Goal: Task Accomplishment & Management: Complete application form

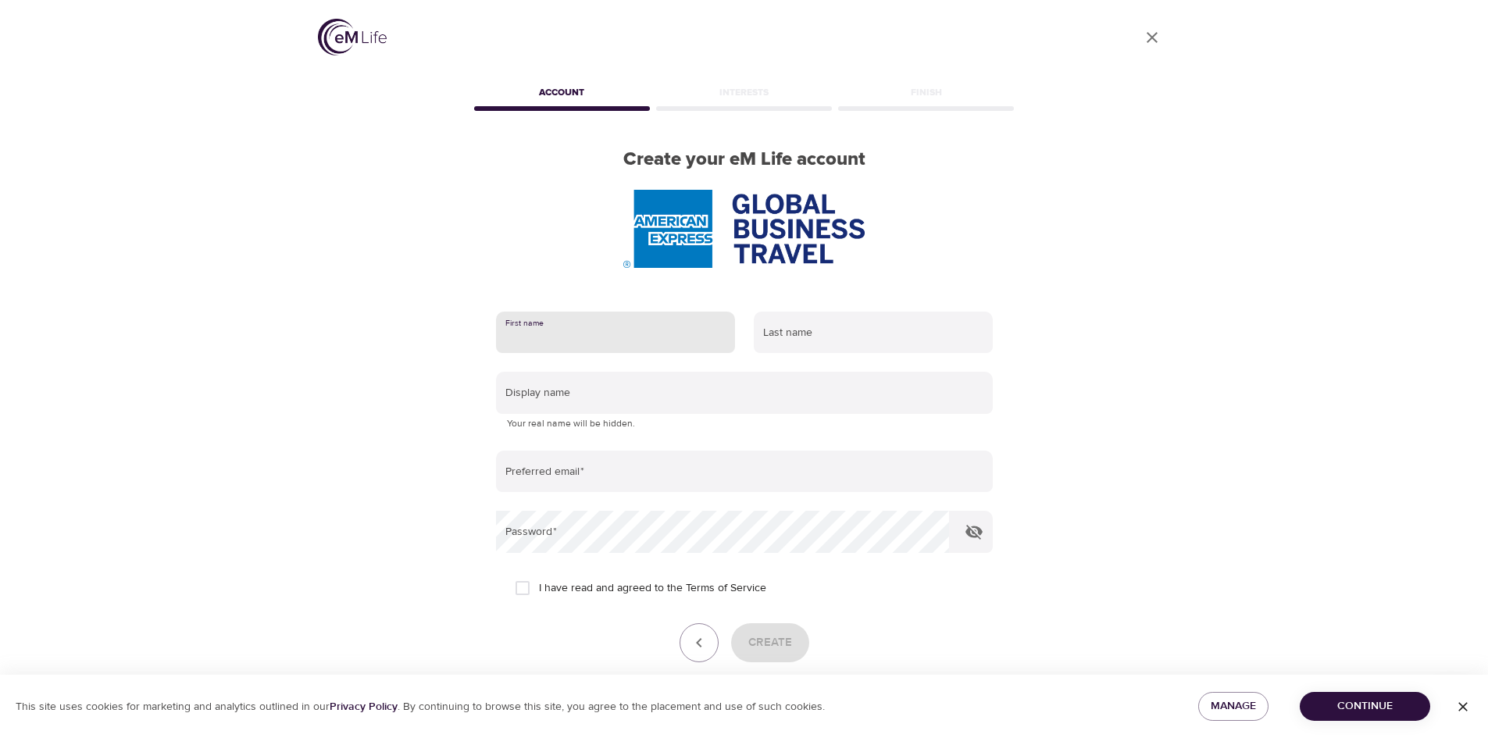
click at [609, 336] on input "text" at bounding box center [615, 333] width 239 height 42
type input "t"
type input "Thirza"
type input "Niemantsverdriet-de Kok"
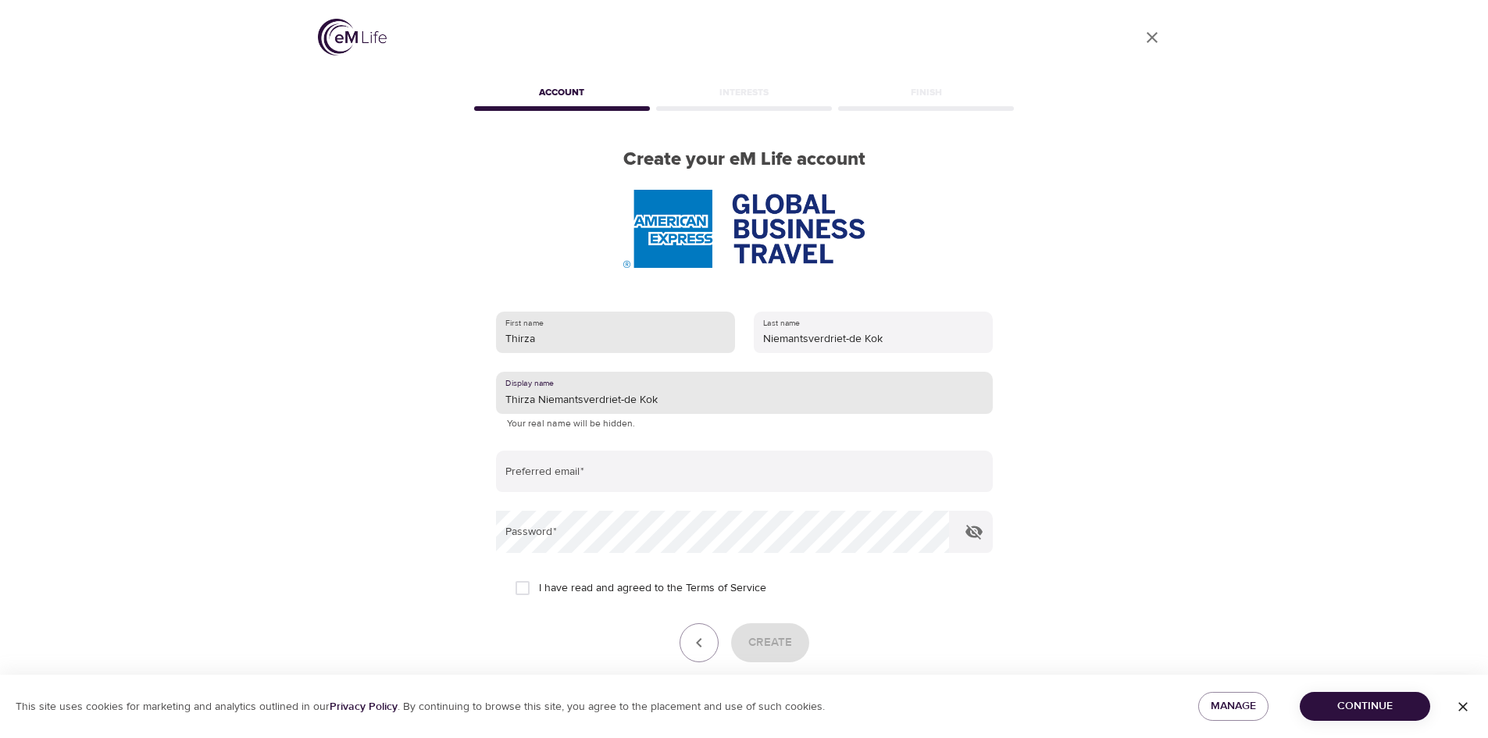
type input "Thirza Niemantsverdriet-de Kok"
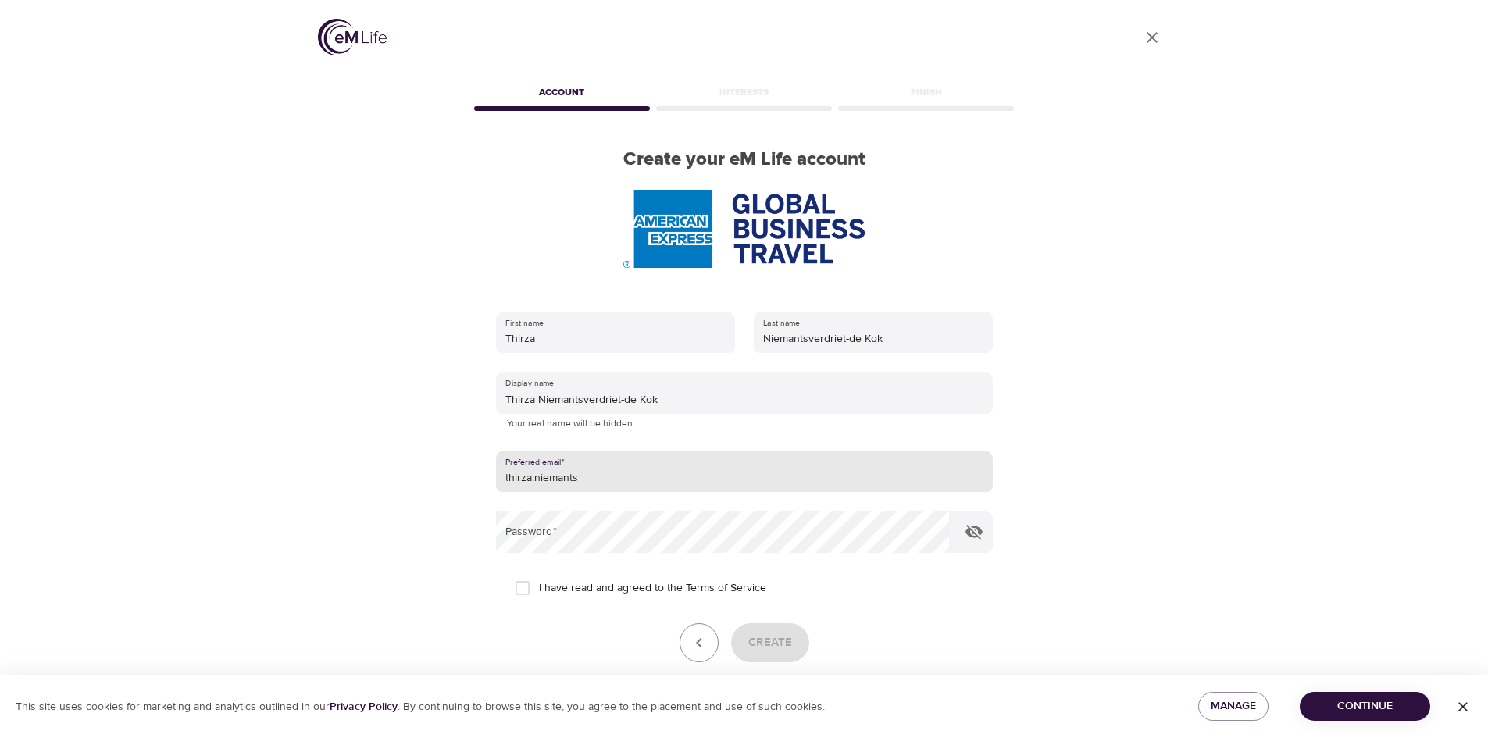
type input "[EMAIL_ADDRESS][DOMAIN_NAME]"
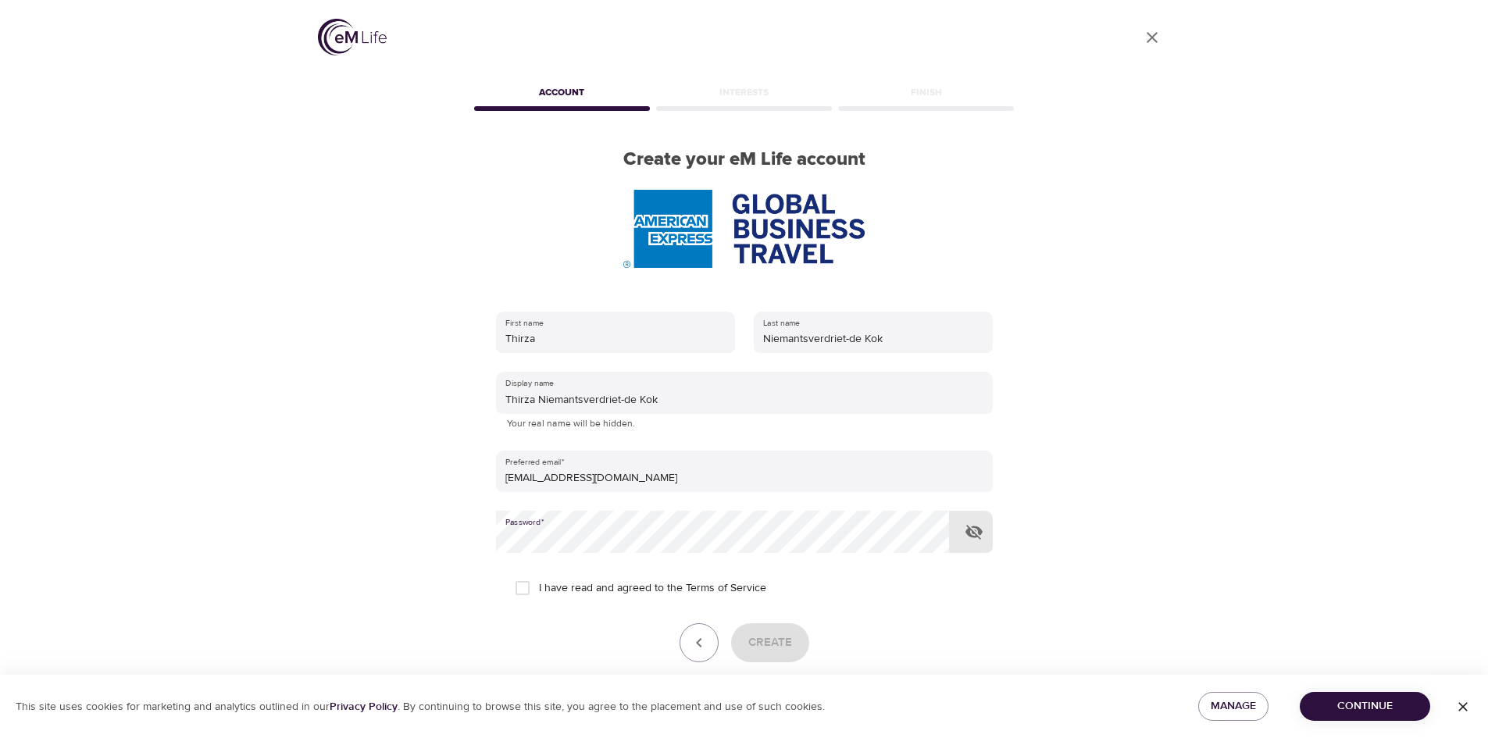
click at [972, 529] on icon "button" at bounding box center [974, 532] width 19 height 19
click at [523, 587] on input "I have read and agreed to the Terms of Service" at bounding box center [522, 588] width 33 height 33
checkbox input "true"
click at [777, 637] on span "Create" at bounding box center [770, 643] width 44 height 20
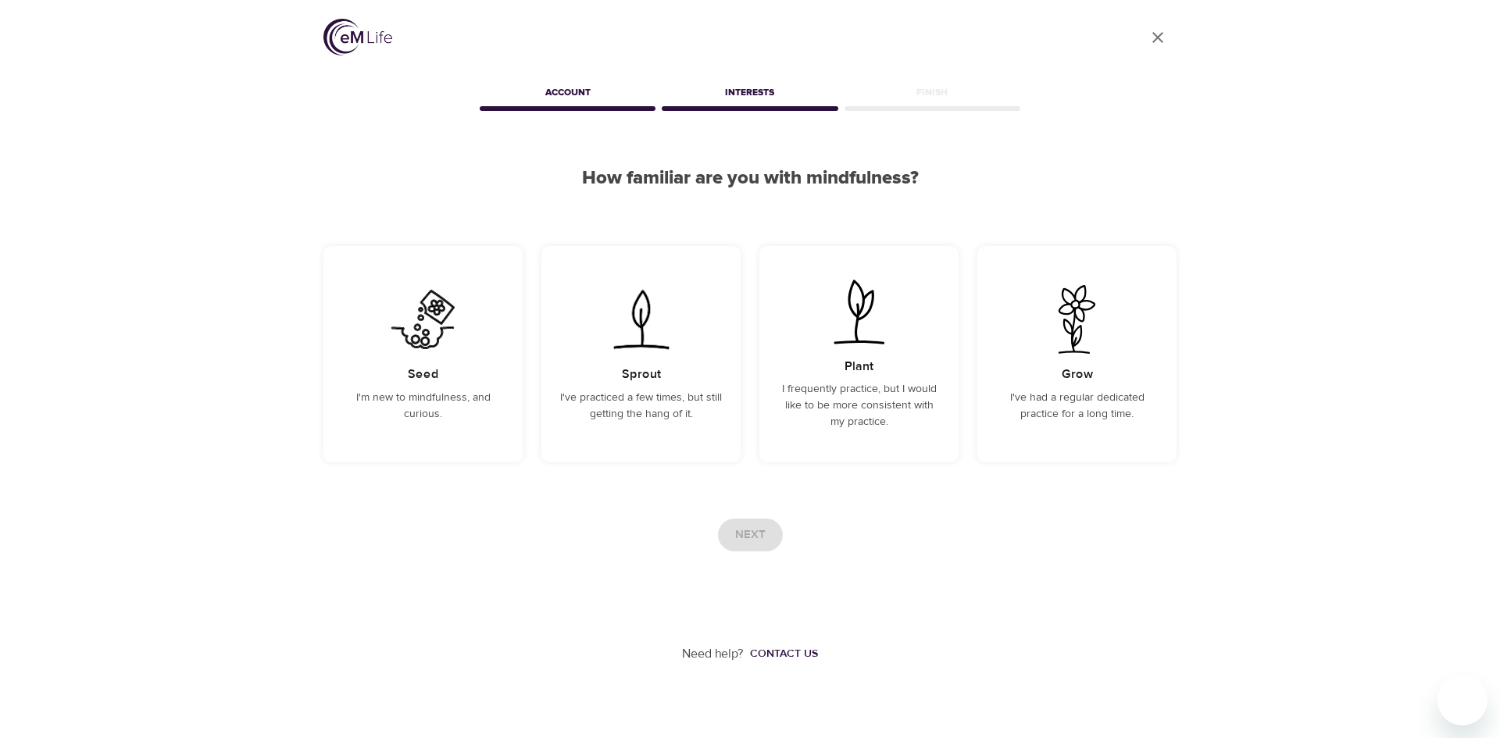
click at [577, 97] on div "Account" at bounding box center [567, 95] width 182 height 31
click at [750, 101] on div "Interests" at bounding box center [749, 95] width 182 height 31
click at [431, 355] on div "Seed I'm new to mindfulness, and curious." at bounding box center [422, 354] width 199 height 216
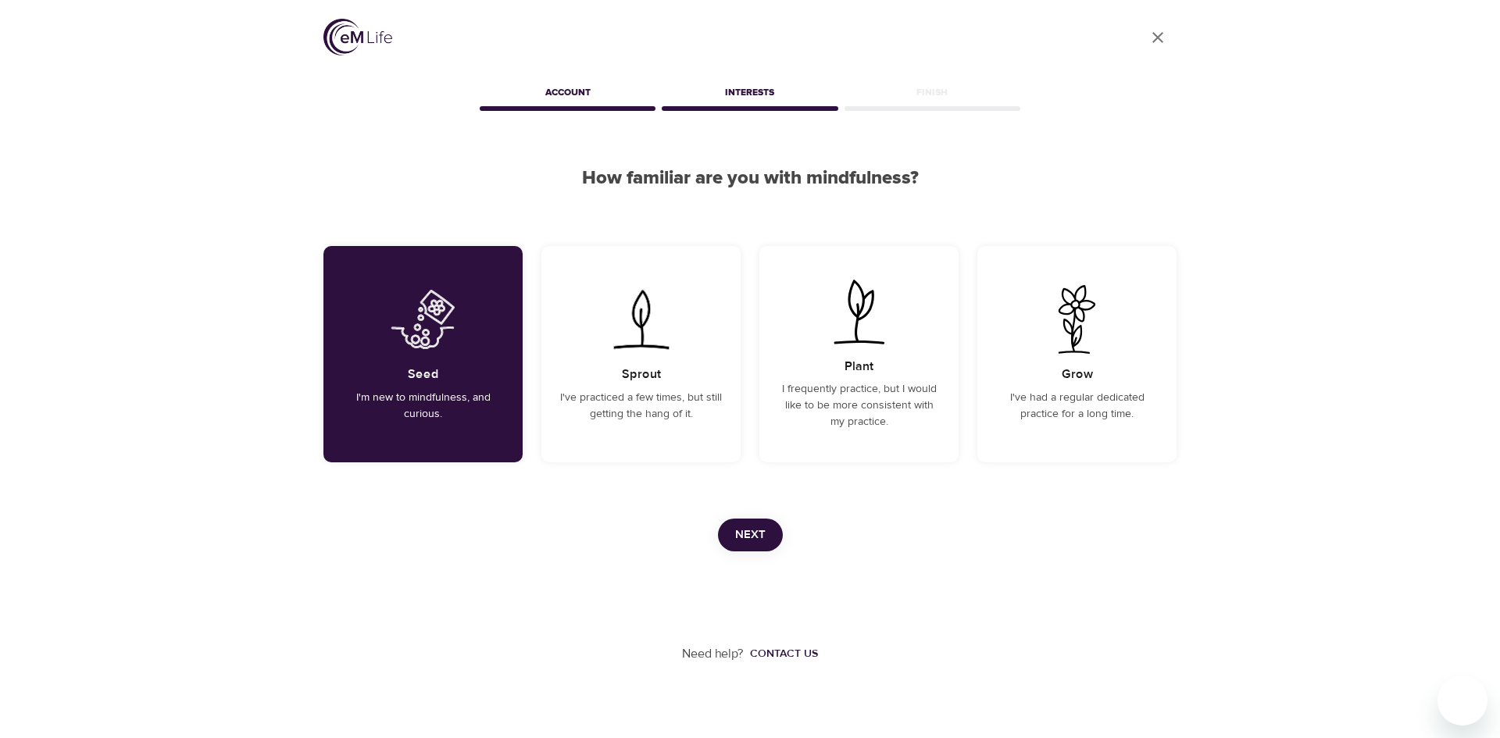
click at [755, 532] on span "Next" at bounding box center [750, 535] width 30 height 20
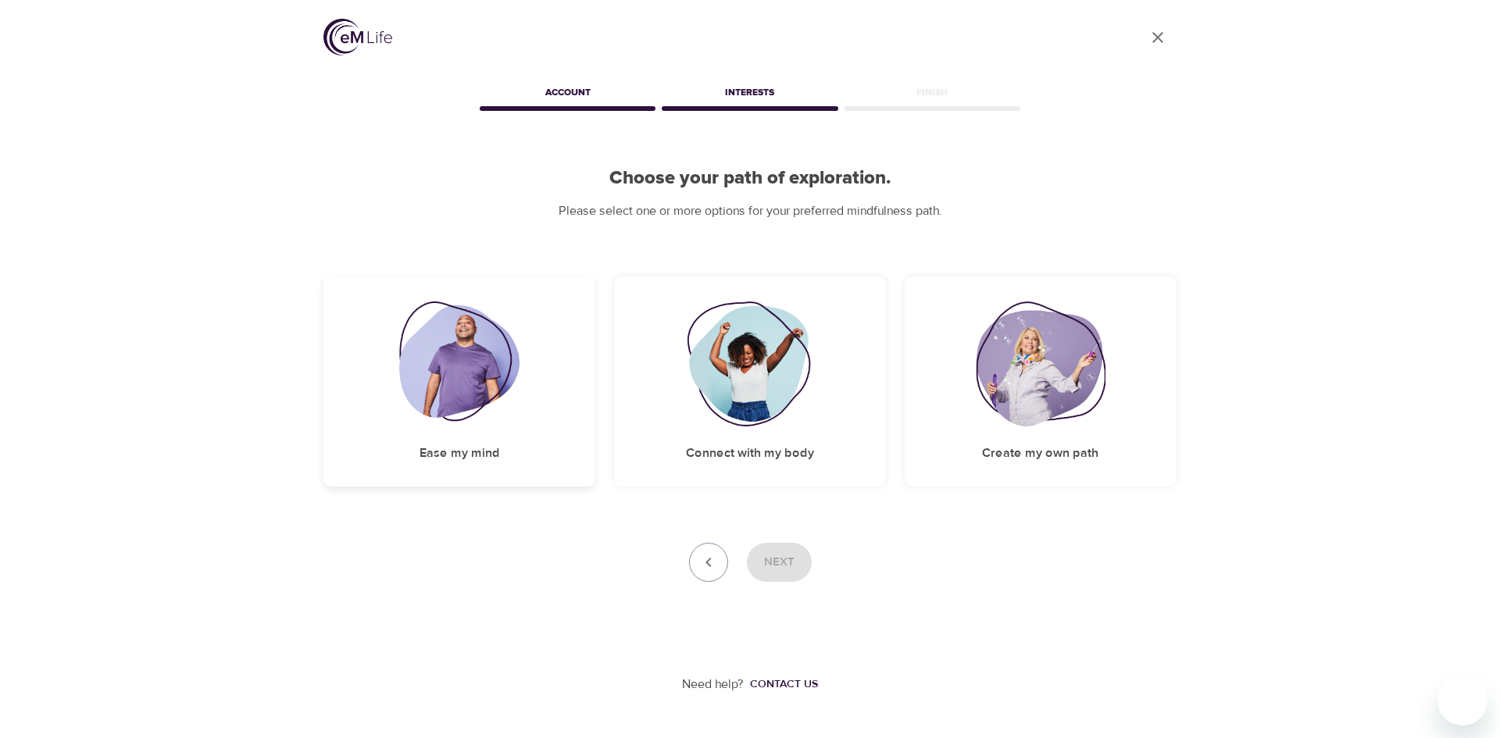
click at [465, 385] on img at bounding box center [459, 363] width 121 height 125
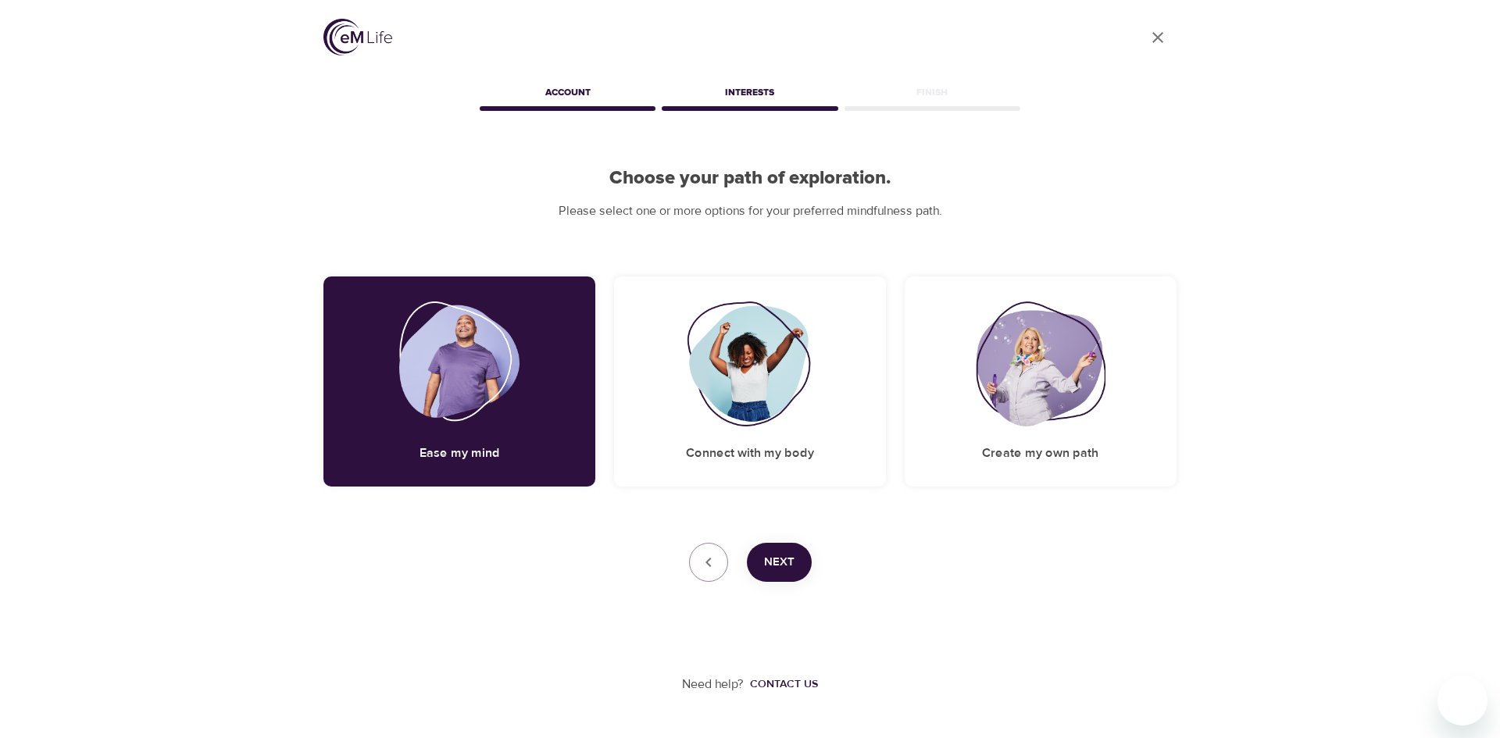
click at [767, 560] on span "Next" at bounding box center [779, 562] width 30 height 20
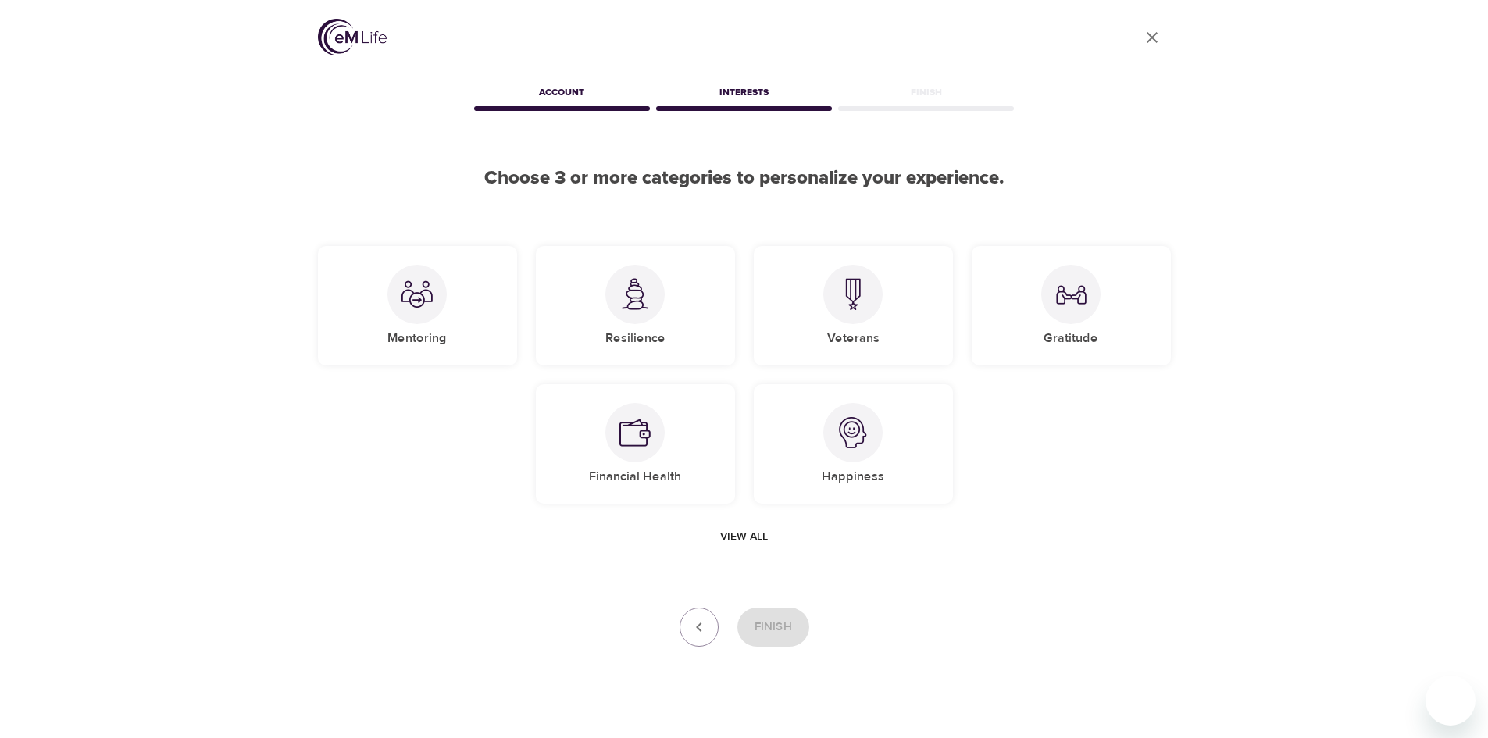
scroll to position [20, 0]
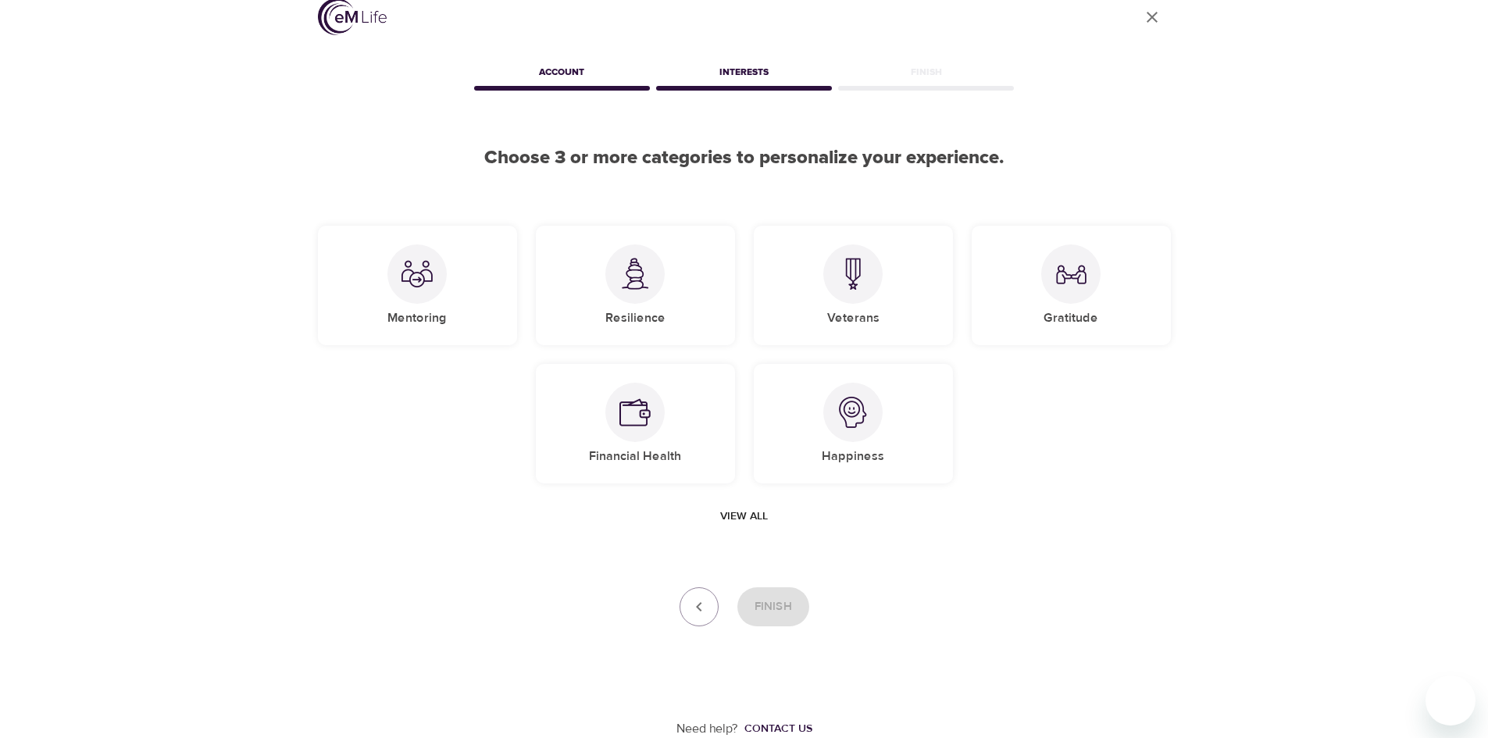
click at [701, 603] on icon "button" at bounding box center [698, 606] width 5 height 9
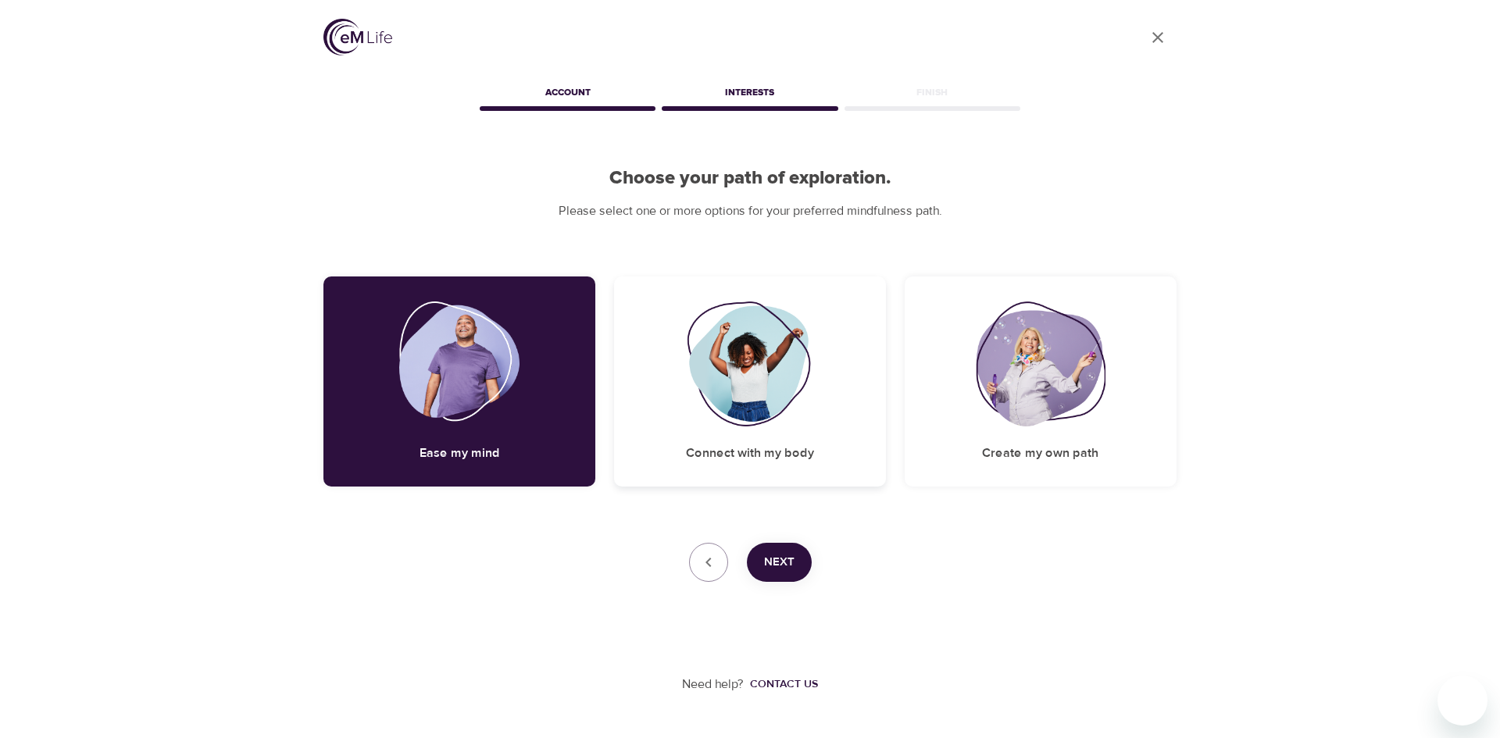
click at [743, 394] on img at bounding box center [750, 363] width 127 height 125
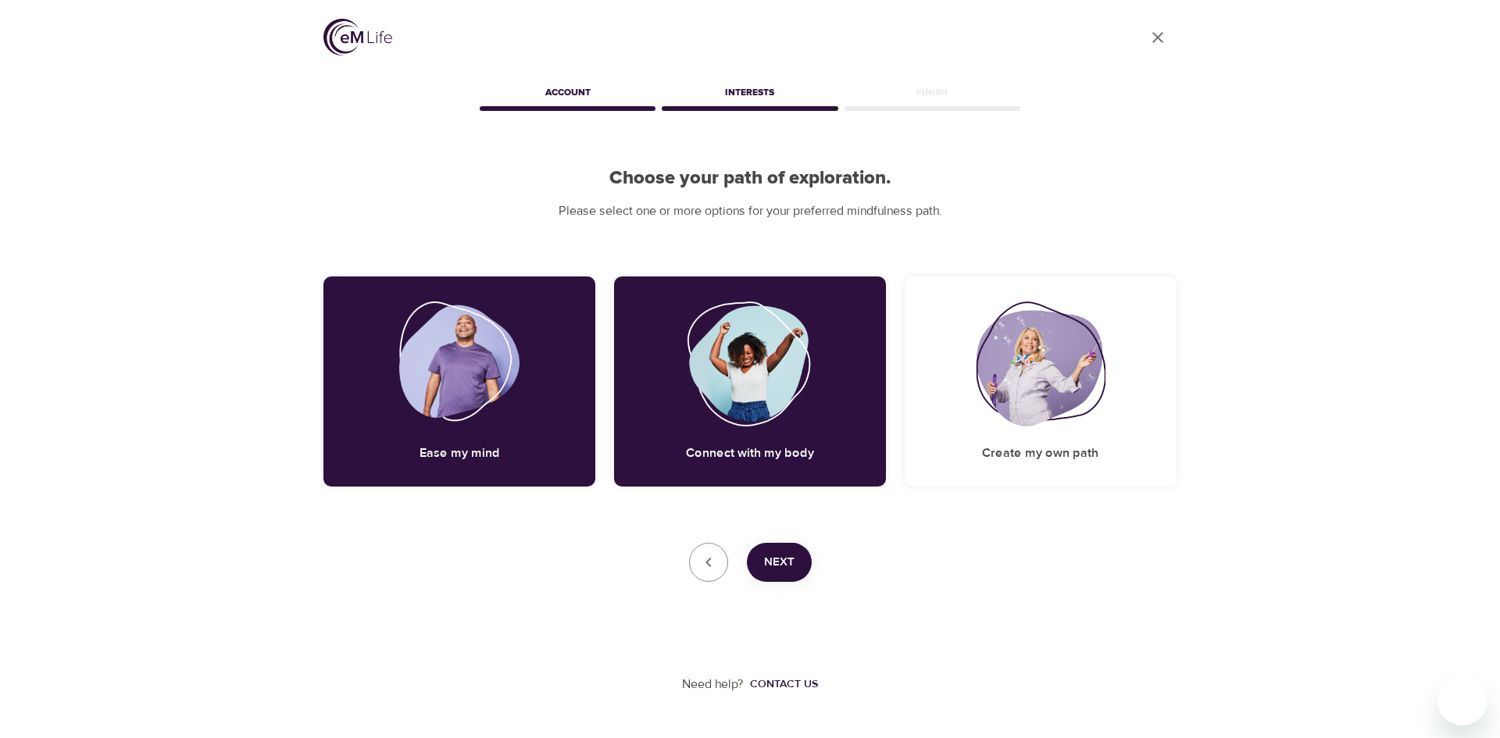
click at [791, 569] on span "Next" at bounding box center [779, 562] width 30 height 20
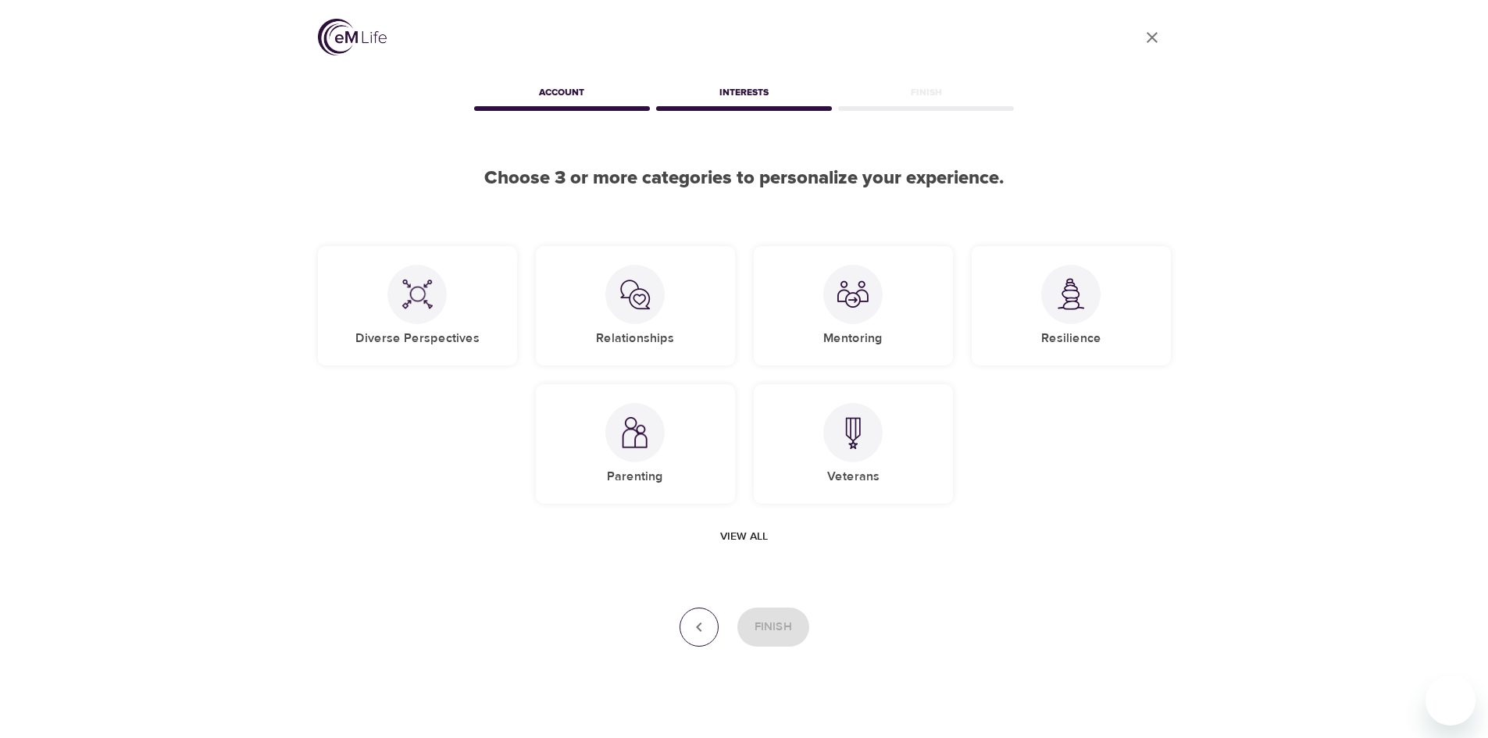
click at [700, 622] on icon "button" at bounding box center [699, 627] width 19 height 19
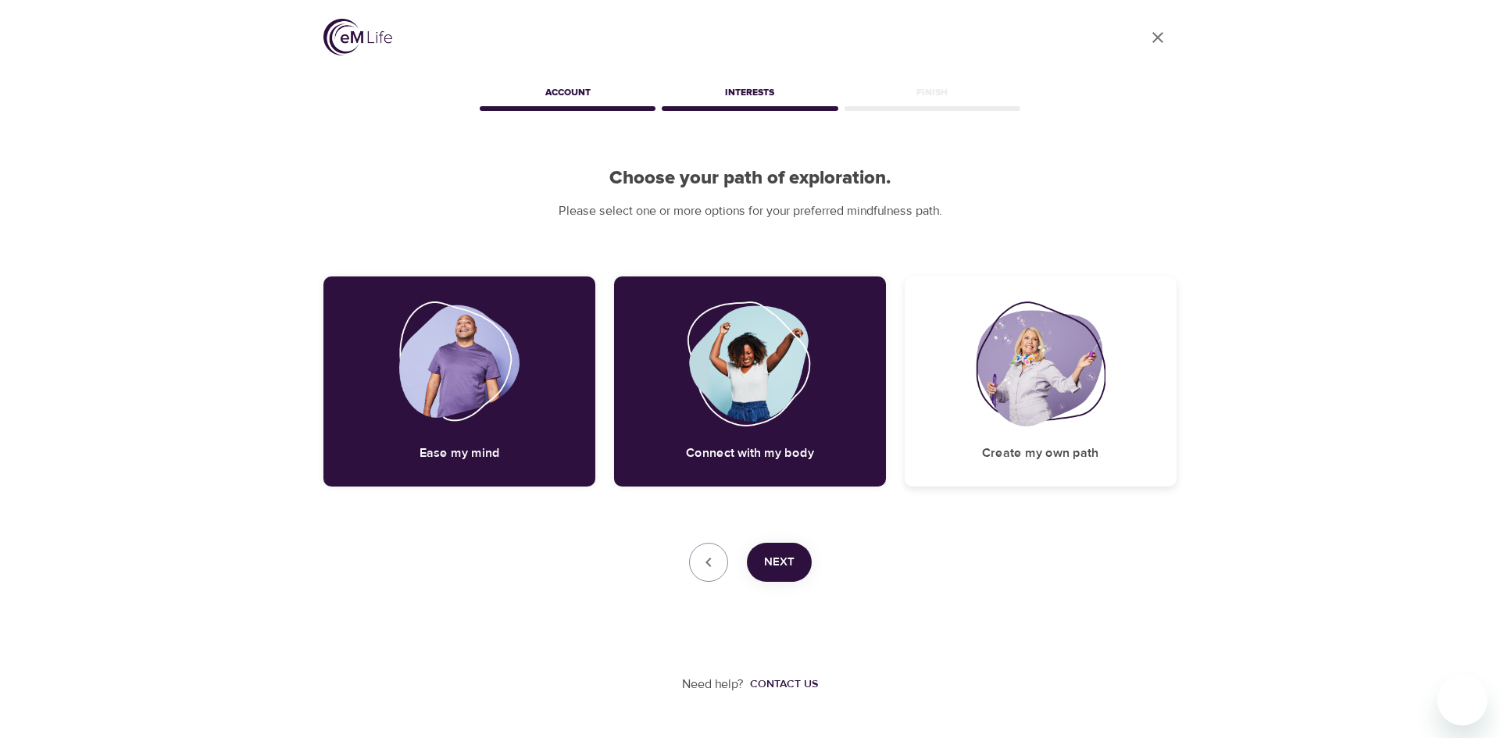
click at [1058, 408] on img at bounding box center [1040, 363] width 130 height 125
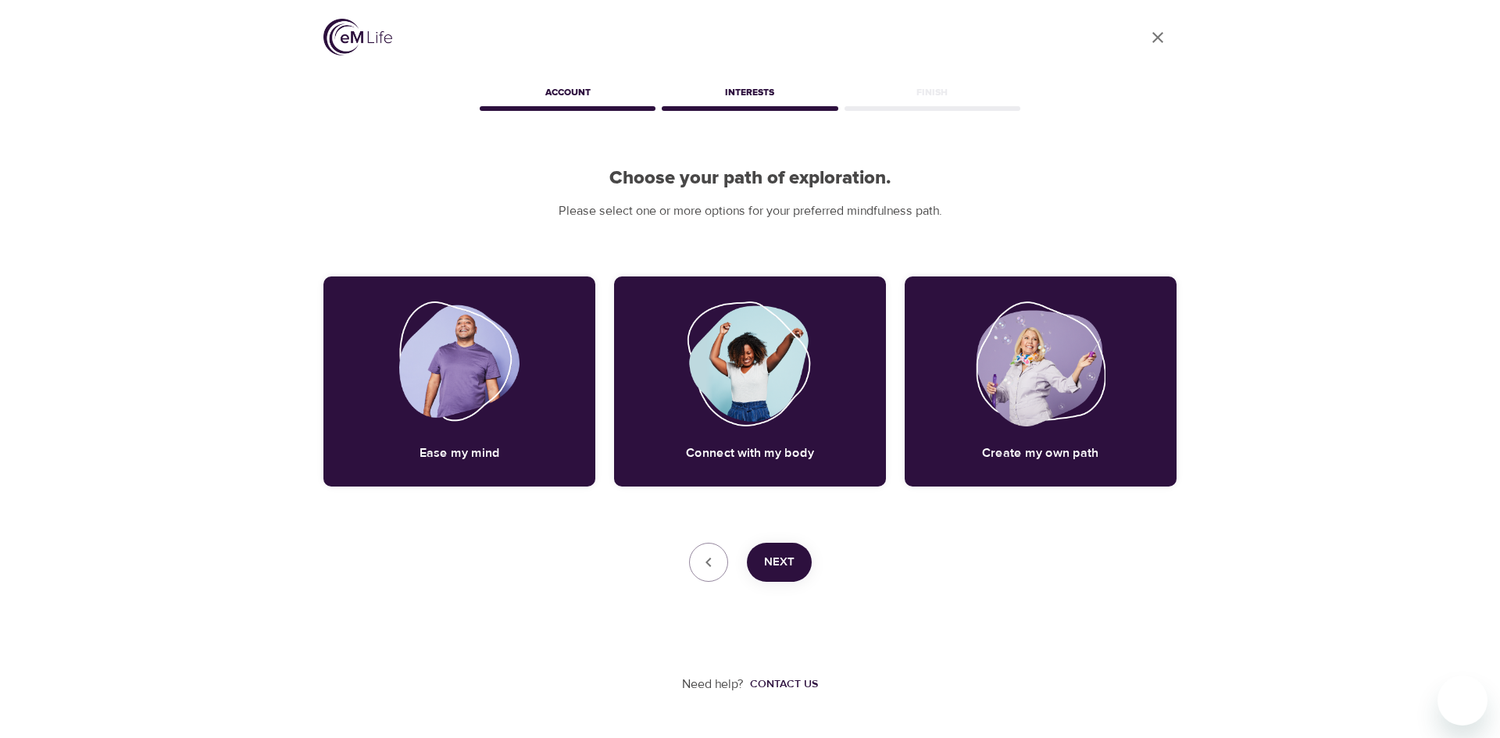
click at [783, 567] on span "Next" at bounding box center [779, 562] width 30 height 20
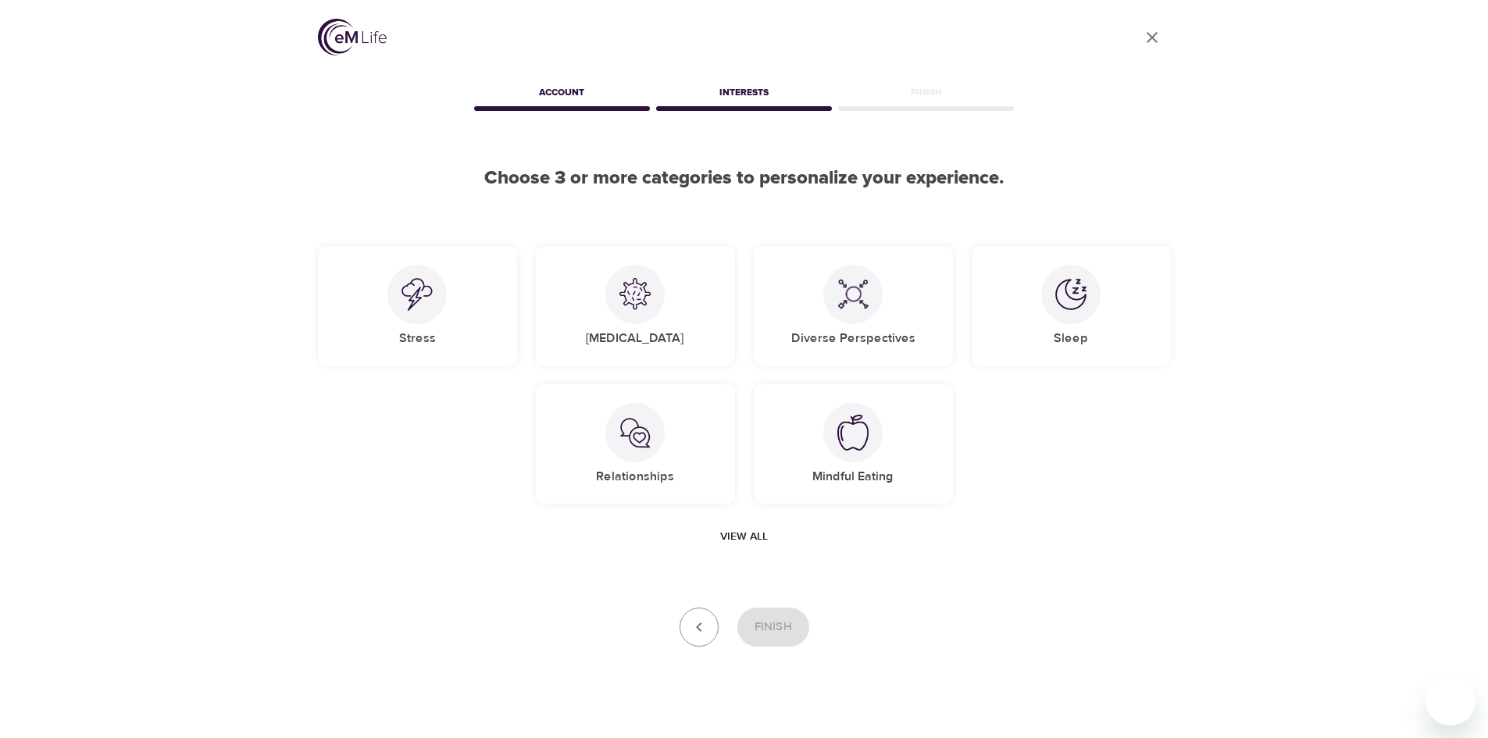
click at [692, 620] on icon "button" at bounding box center [699, 627] width 19 height 19
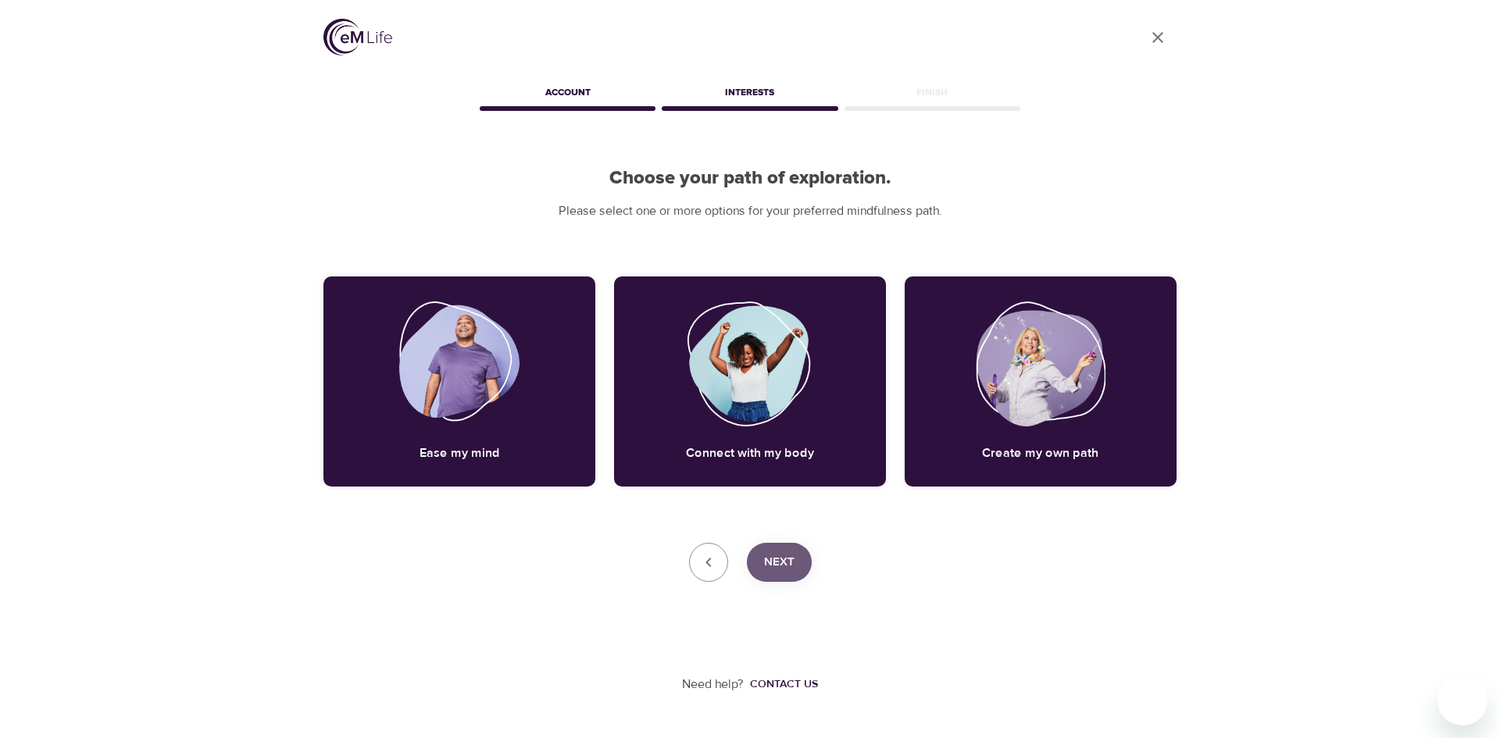
click at [792, 561] on span "Next" at bounding box center [779, 562] width 30 height 20
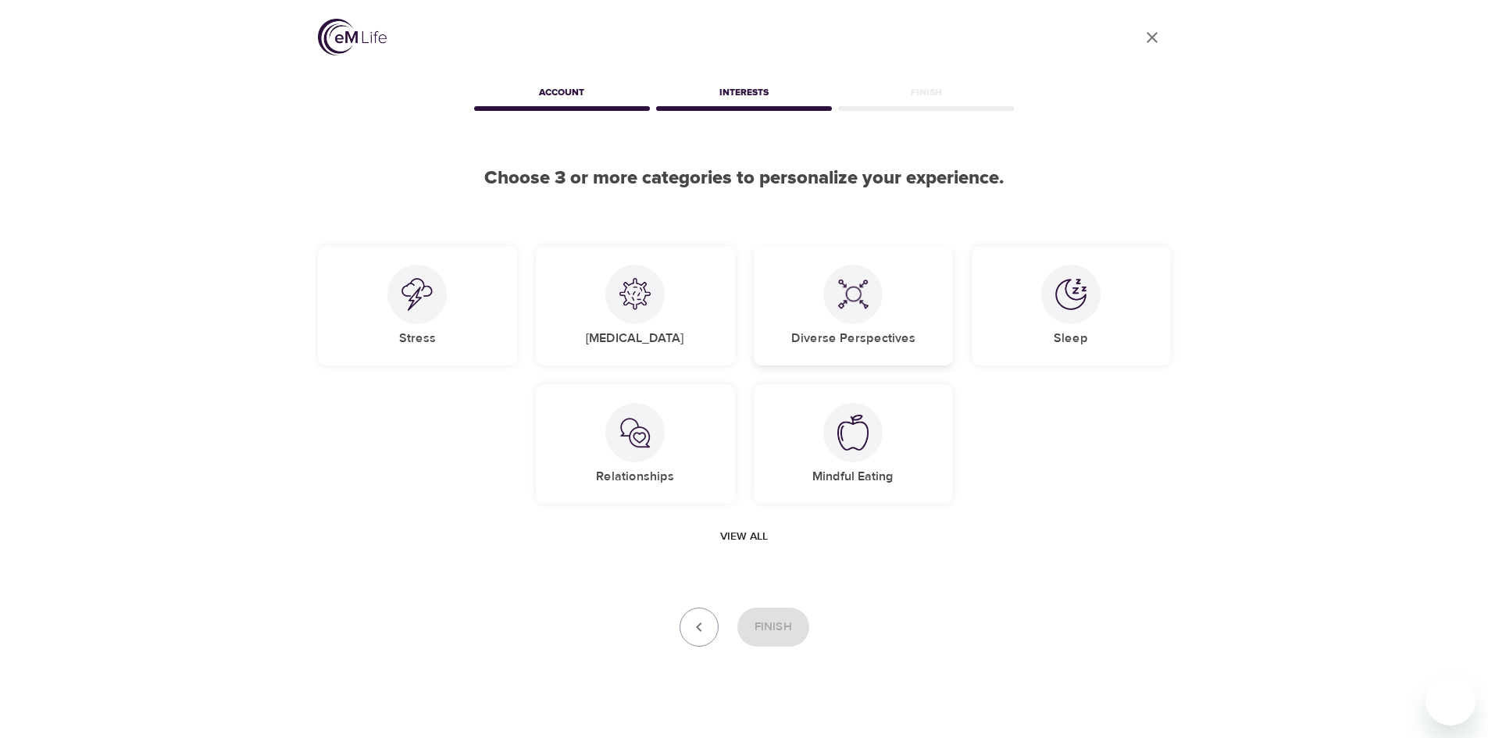
click at [851, 305] on img at bounding box center [852, 294] width 31 height 31
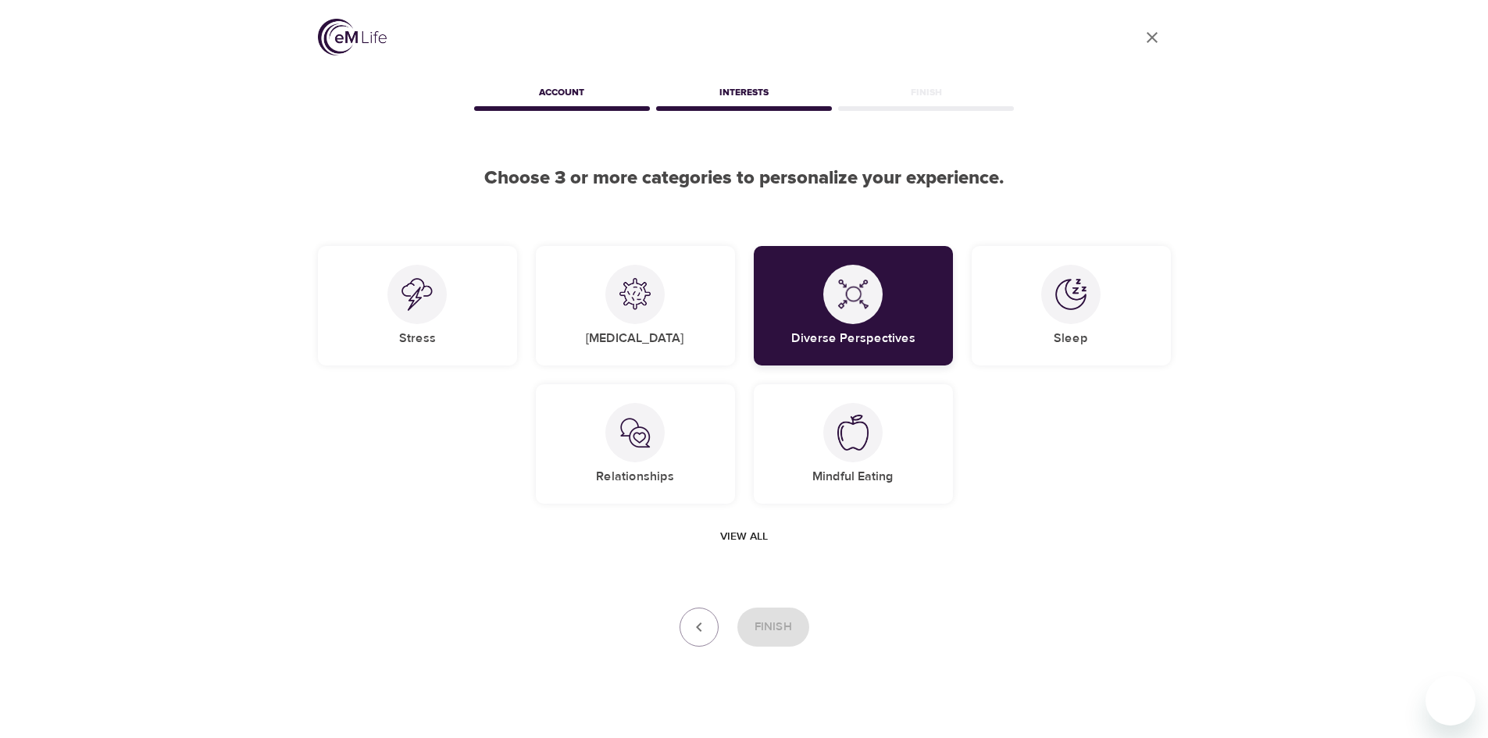
click at [851, 305] on img at bounding box center [852, 294] width 31 height 31
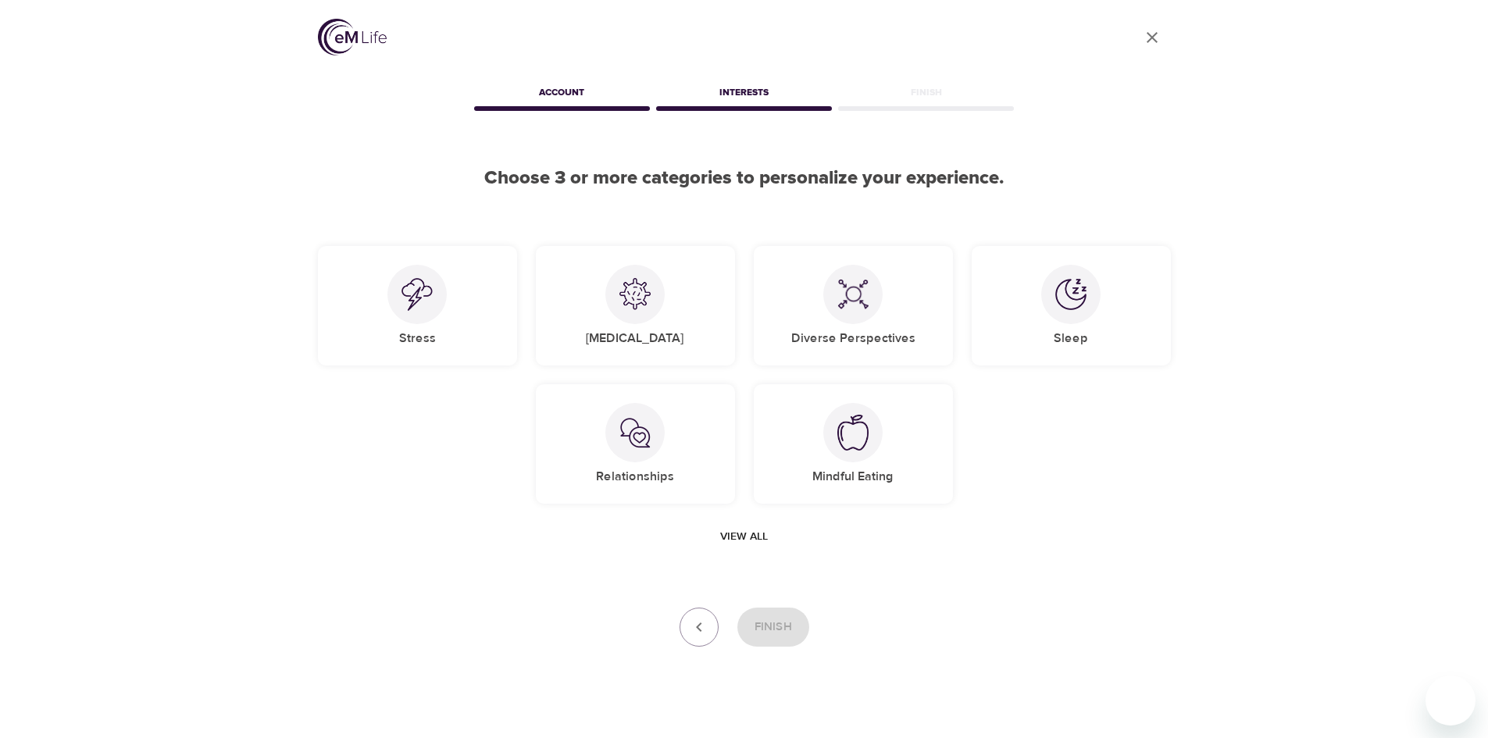
drag, startPoint x: 521, startPoint y: 591, endPoint x: 601, endPoint y: 618, distance: 84.0
click at [522, 591] on div "User Profile Account Interests Finish Choose 3 or more categories to personaliz…" at bounding box center [744, 379] width 890 height 758
click at [348, 528] on div "View all" at bounding box center [744, 537] width 853 height 29
click at [348, 39] on img at bounding box center [352, 37] width 69 height 37
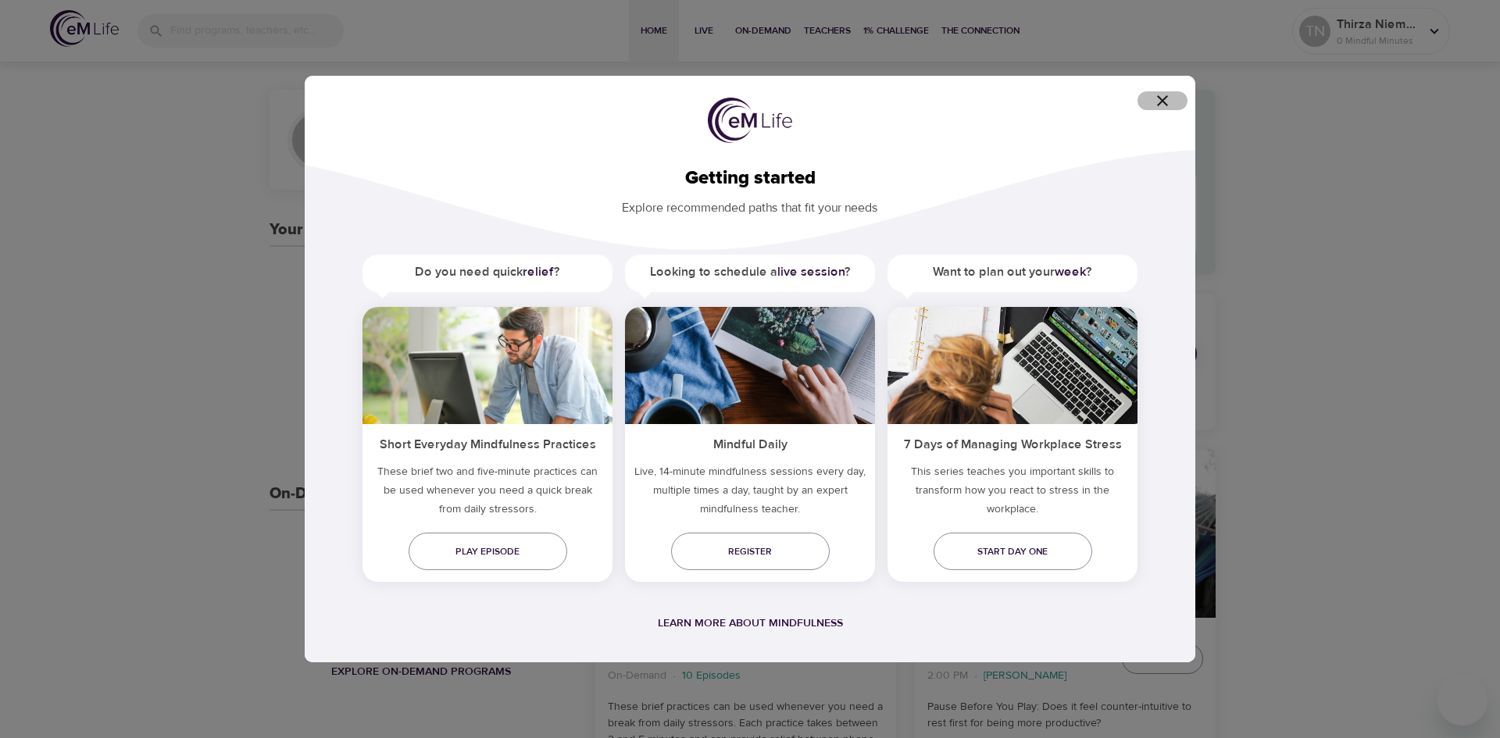
click at [1161, 102] on icon "button" at bounding box center [1162, 100] width 11 height 11
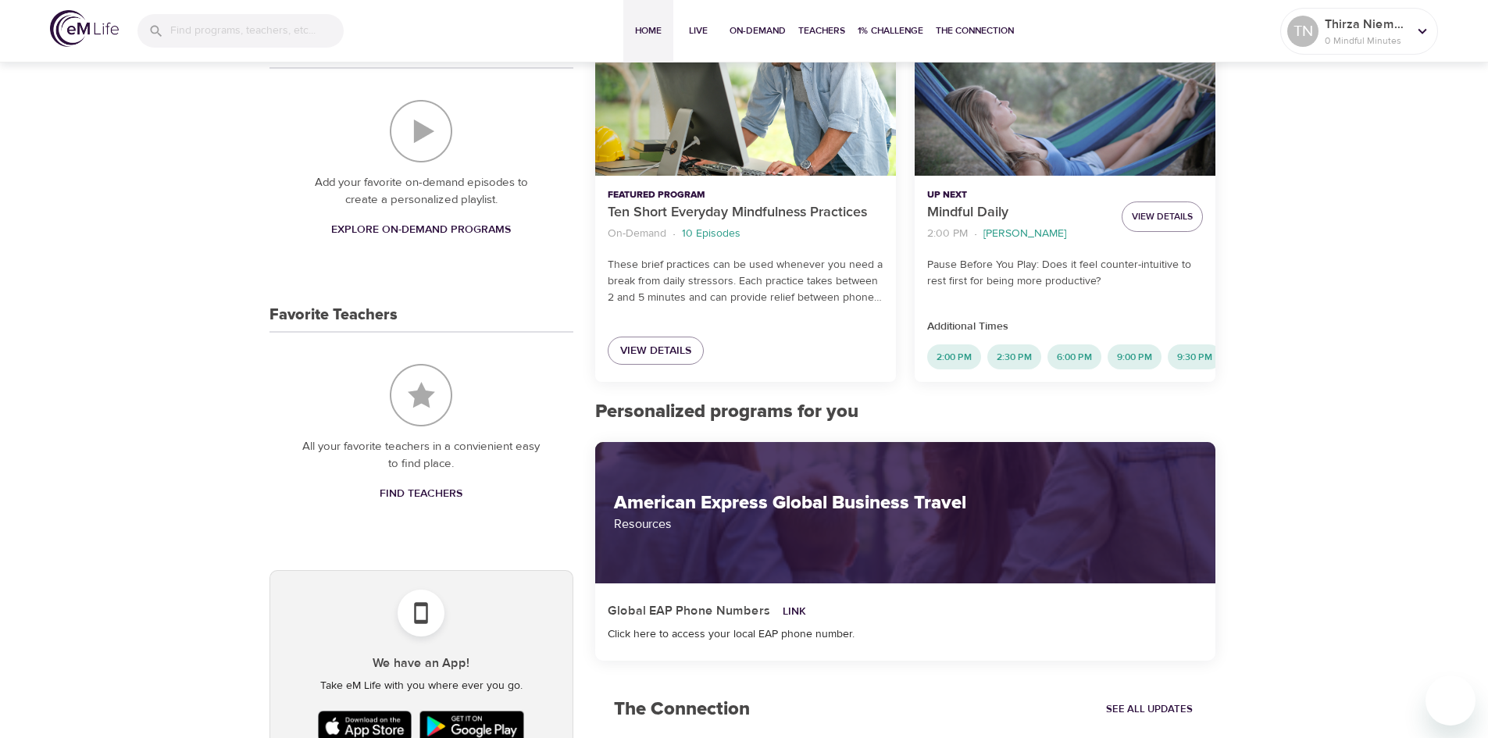
scroll to position [78, 0]
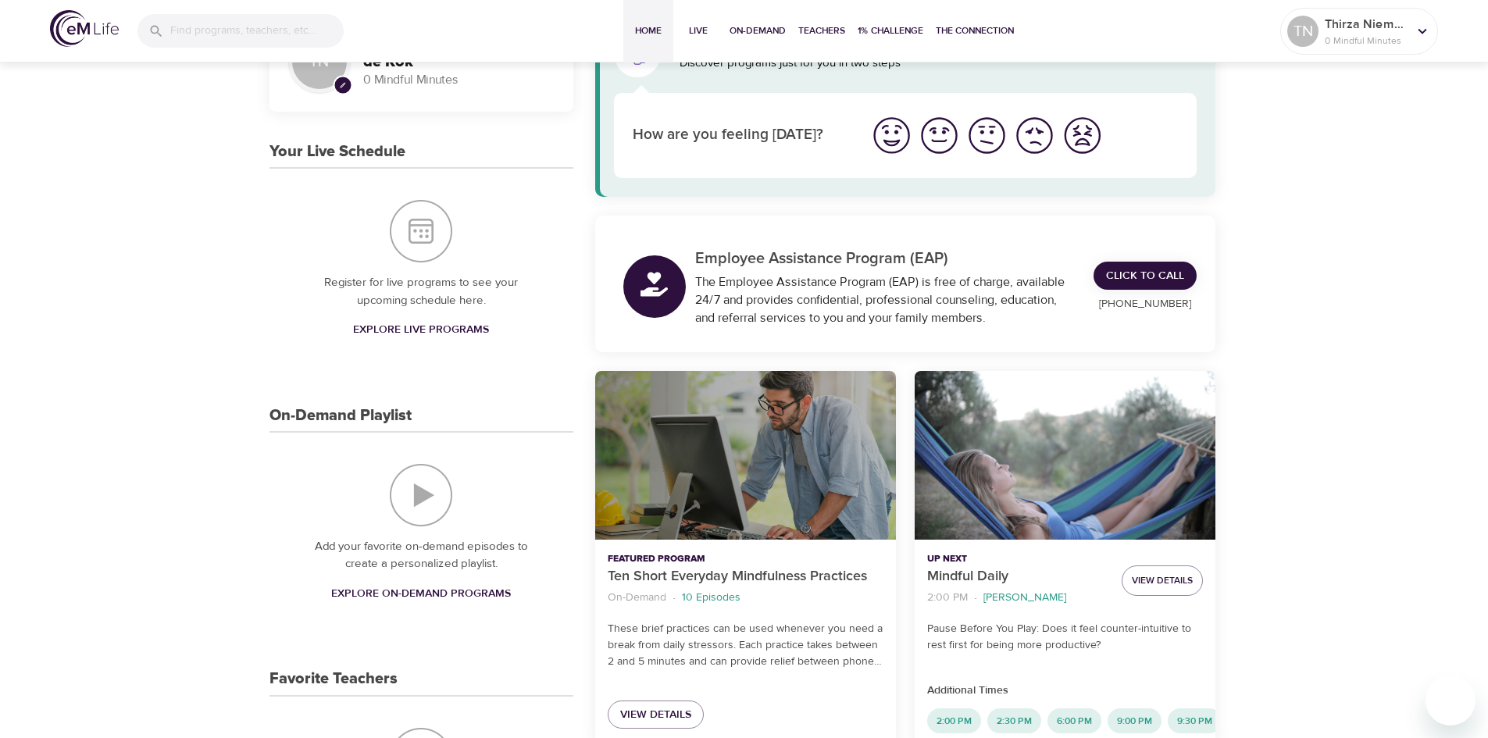
click at [728, 469] on div "Ten Short Everyday Mindfulness Practices" at bounding box center [745, 455] width 301 height 169
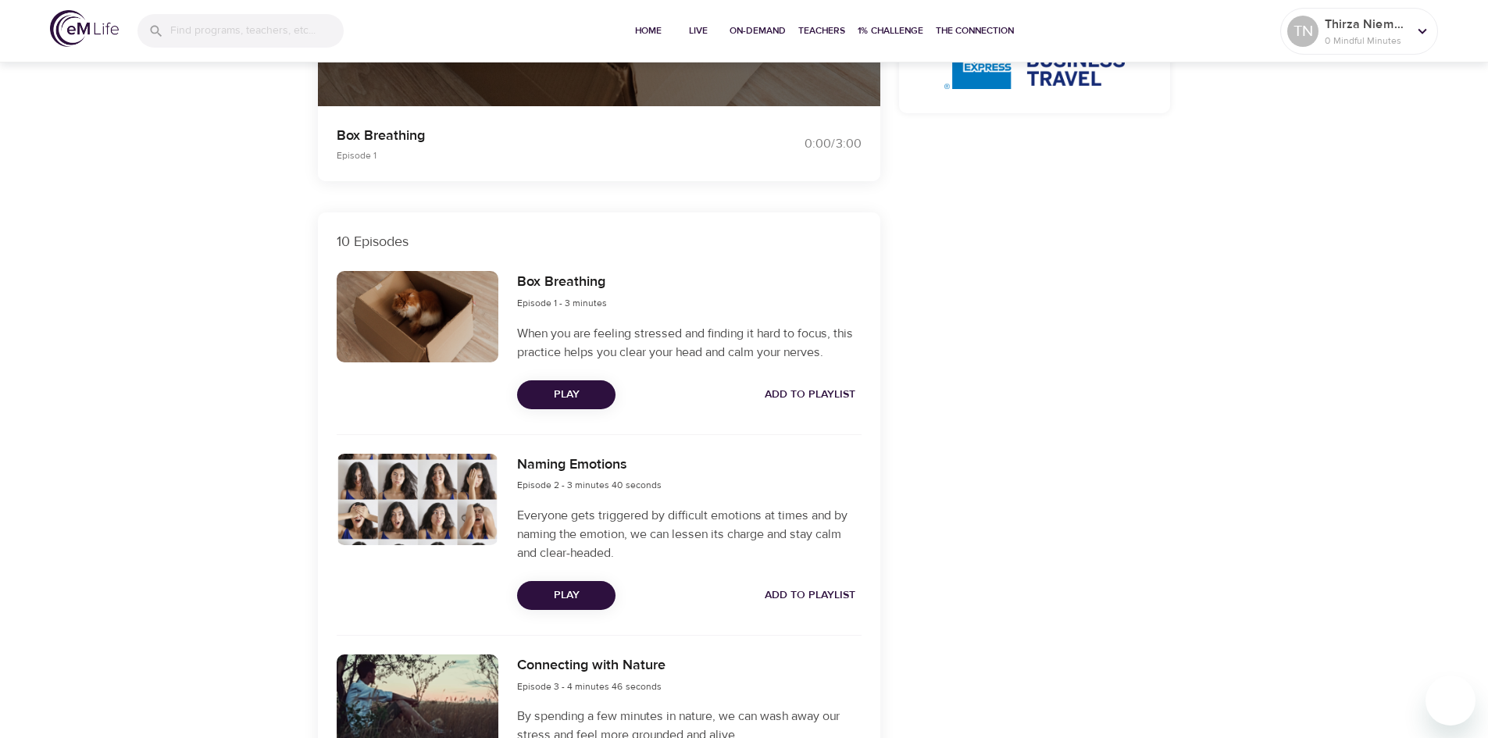
scroll to position [391, 0]
